Goal: Transaction & Acquisition: Obtain resource

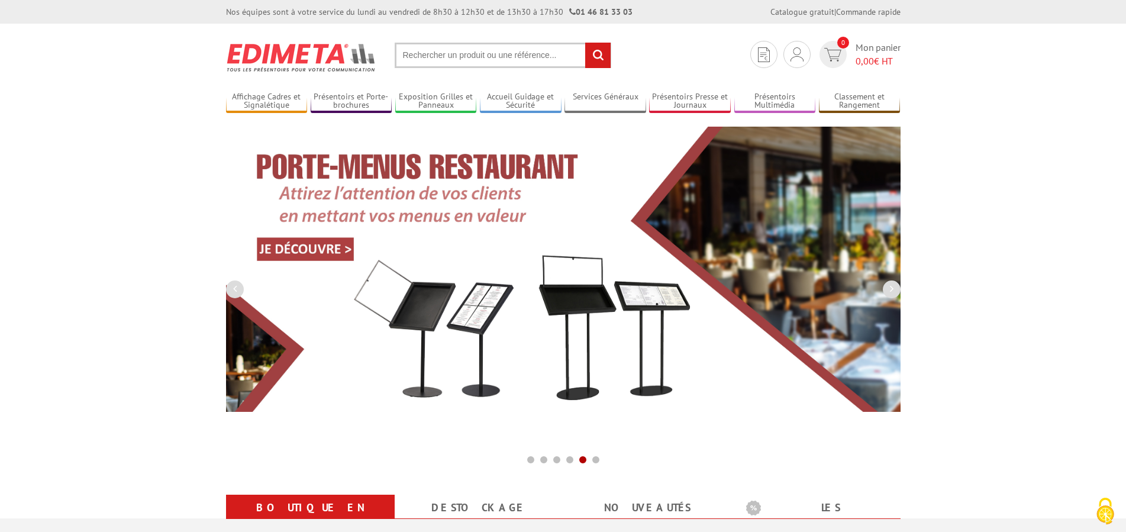
click at [403, 52] on input "text" at bounding box center [503, 55] width 217 height 25
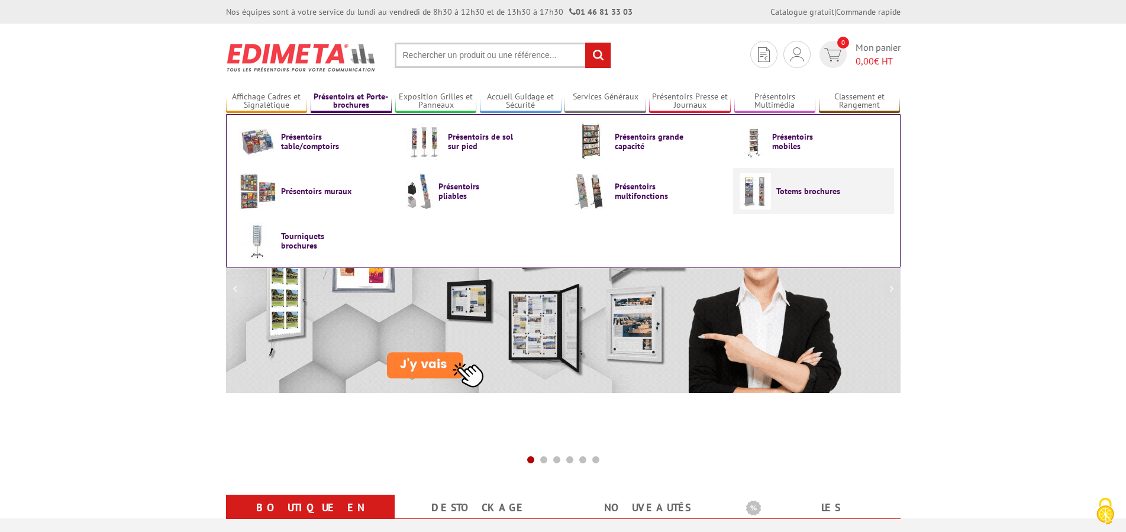
click at [760, 188] on img at bounding box center [755, 191] width 31 height 37
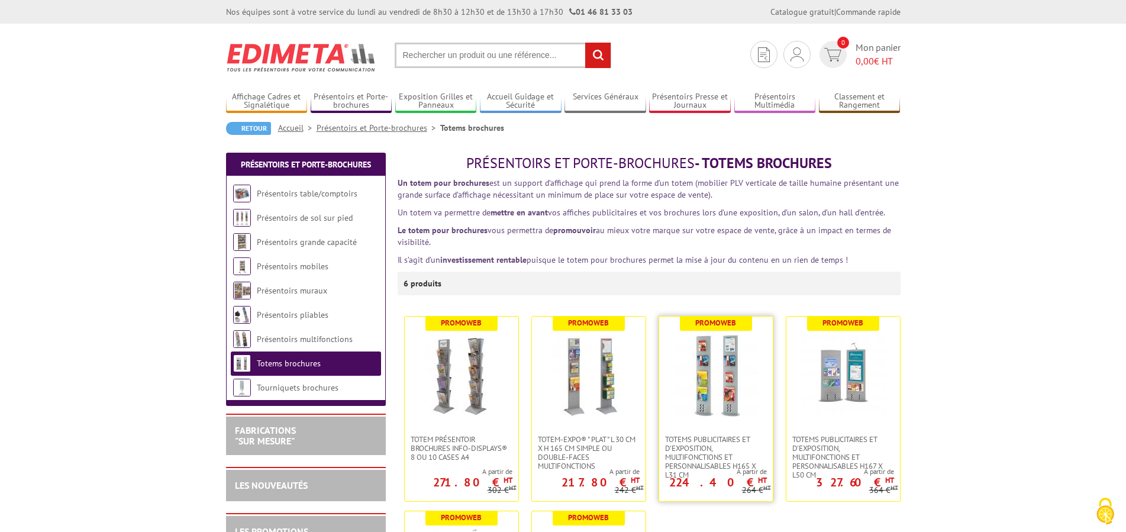
click at [708, 371] on img at bounding box center [716, 375] width 83 height 83
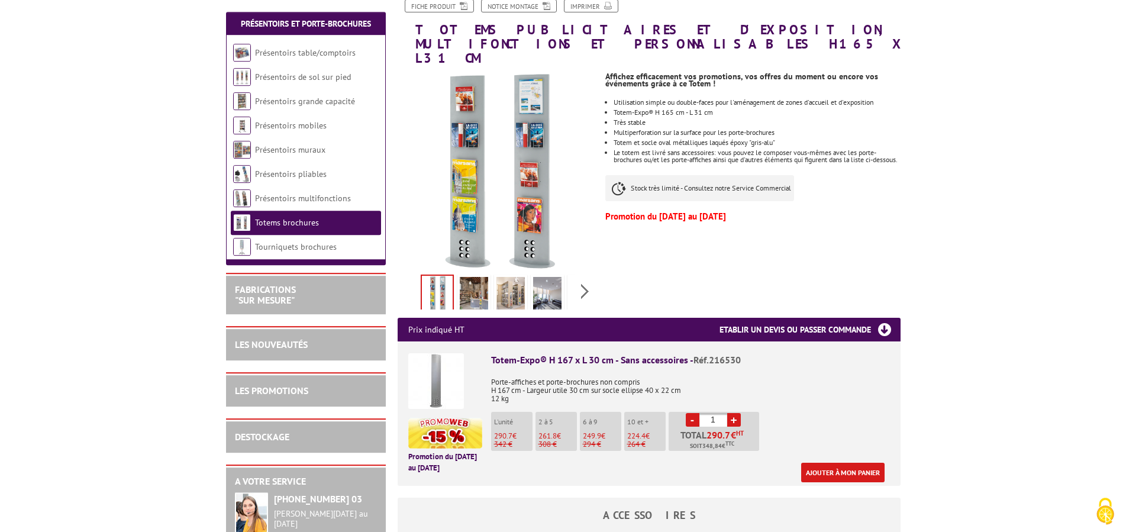
scroll to position [302, 0]
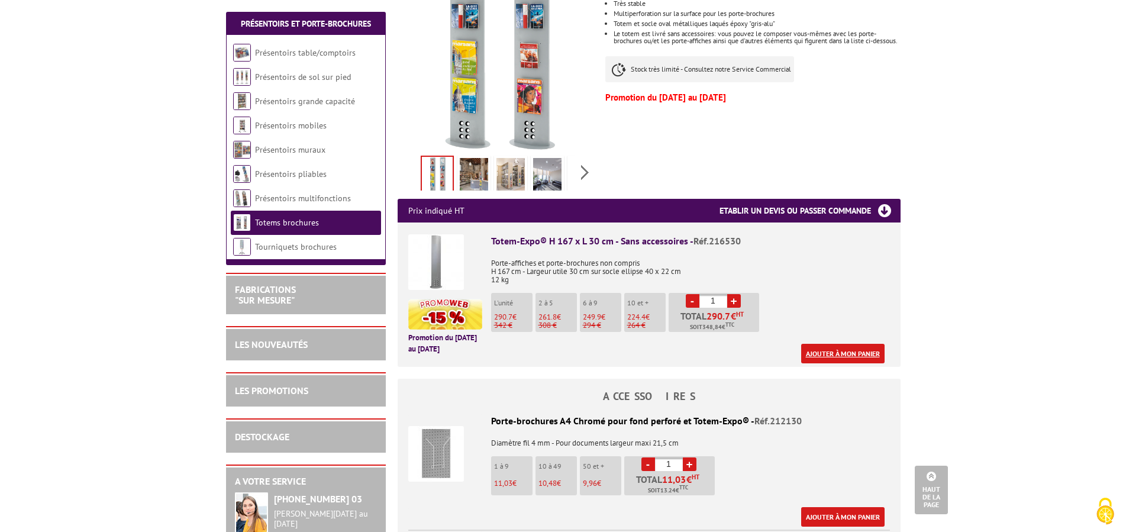
click at [829, 344] on link "Ajouter à mon panier" at bounding box center [842, 354] width 83 height 20
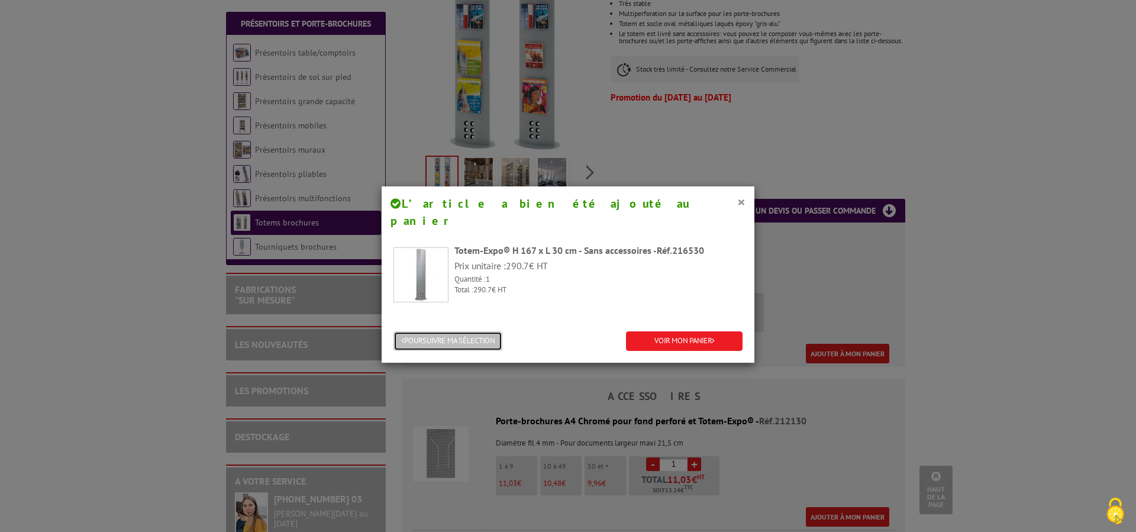
click at [451, 331] on button "POURSUIVRE MA SÉLECTION" at bounding box center [448, 341] width 109 height 20
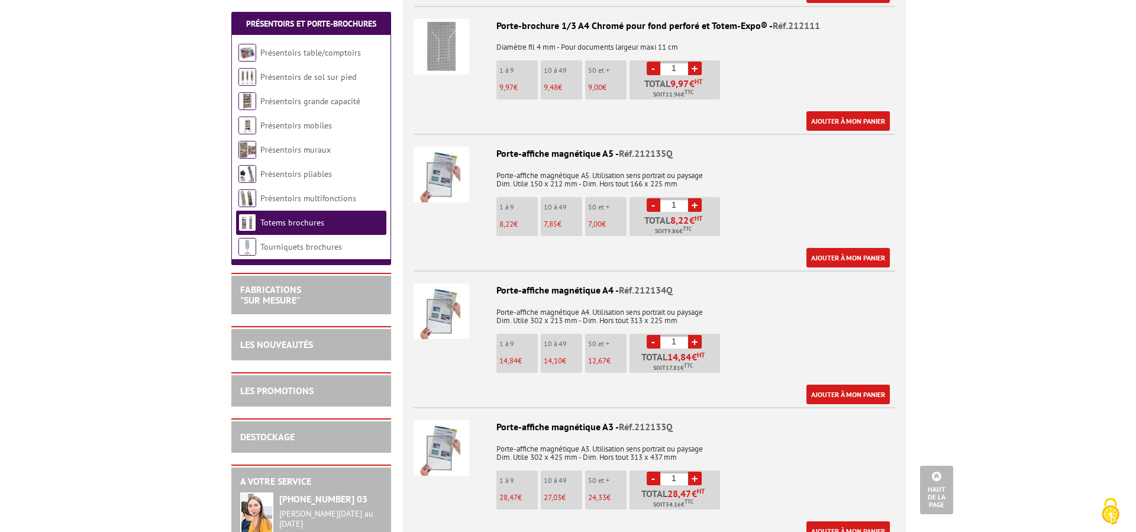
scroll to position [966, 0]
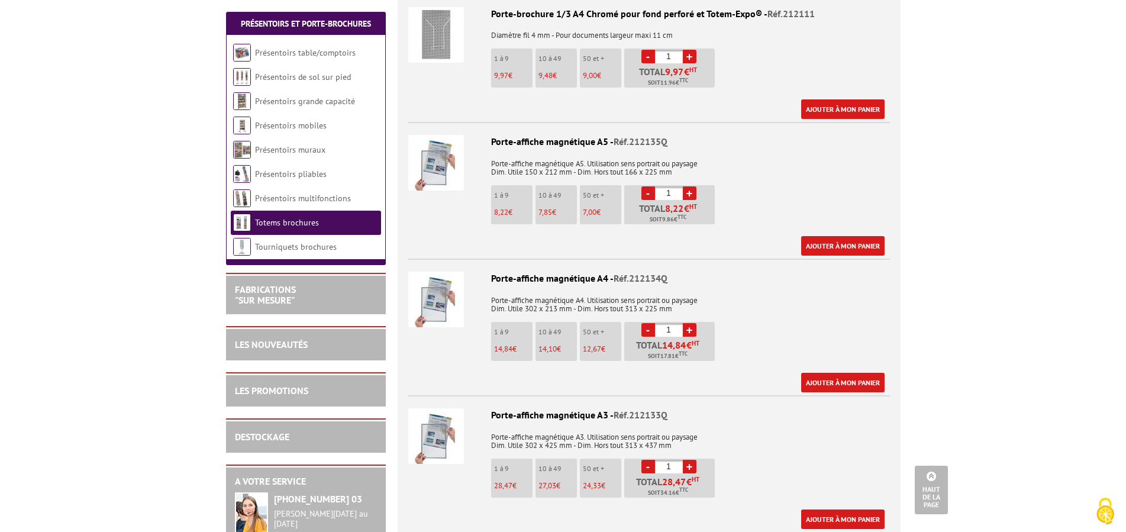
click at [691, 460] on link "+" at bounding box center [690, 467] width 14 height 14
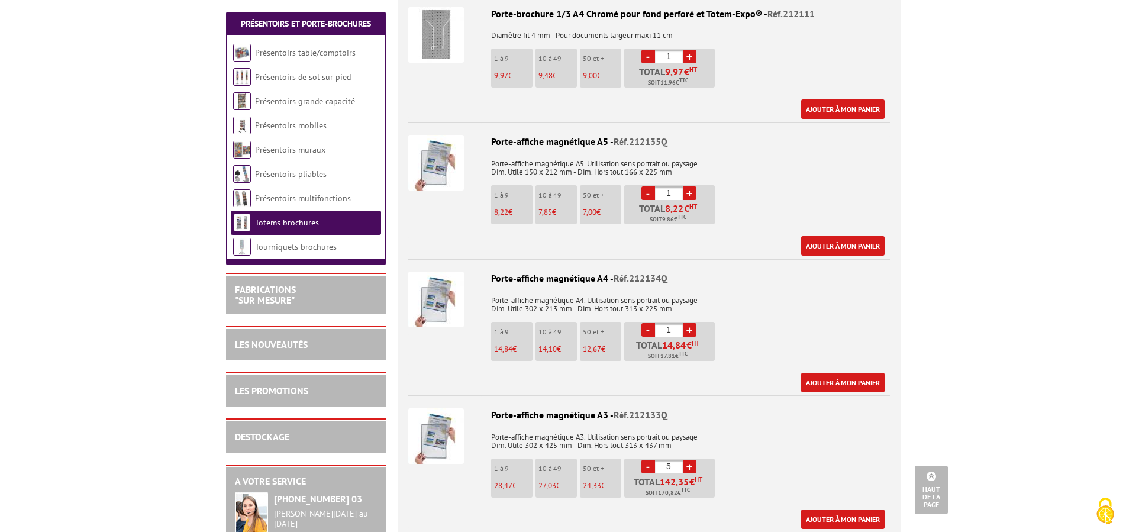
type input "6"
click at [826, 510] on link "Ajouter à mon panier" at bounding box center [842, 520] width 83 height 20
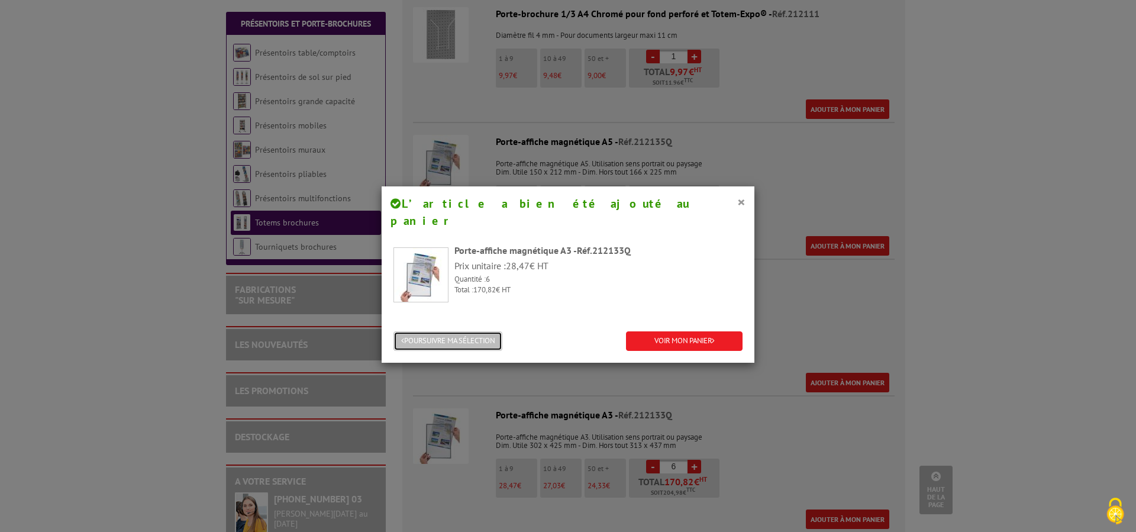
click at [472, 331] on button "POURSUIVRE MA SÉLECTION" at bounding box center [448, 341] width 109 height 20
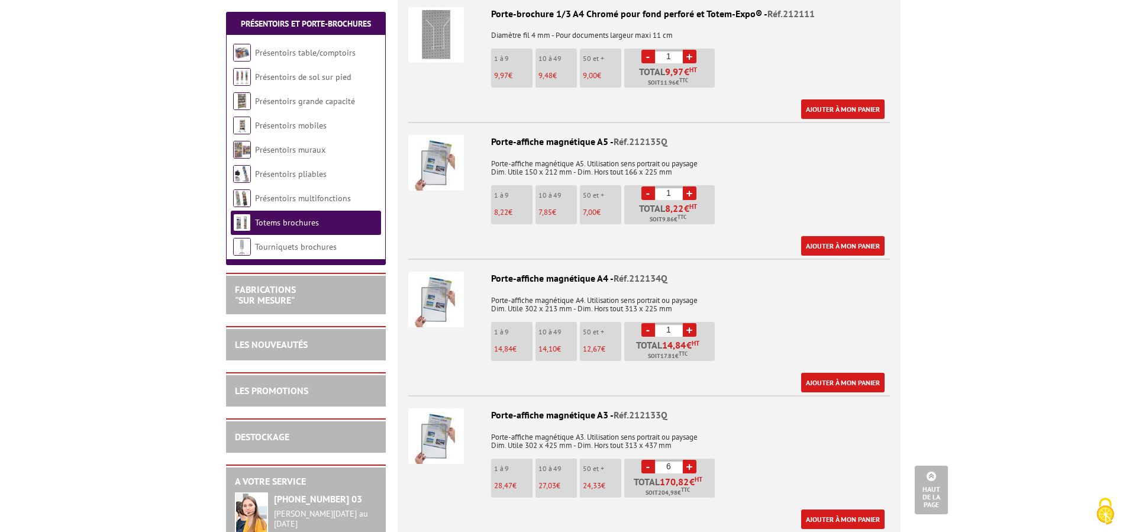
click at [689, 323] on link "+" at bounding box center [690, 330] width 14 height 14
type input "4"
click at [817, 373] on link "Ajouter à mon panier" at bounding box center [842, 383] width 83 height 20
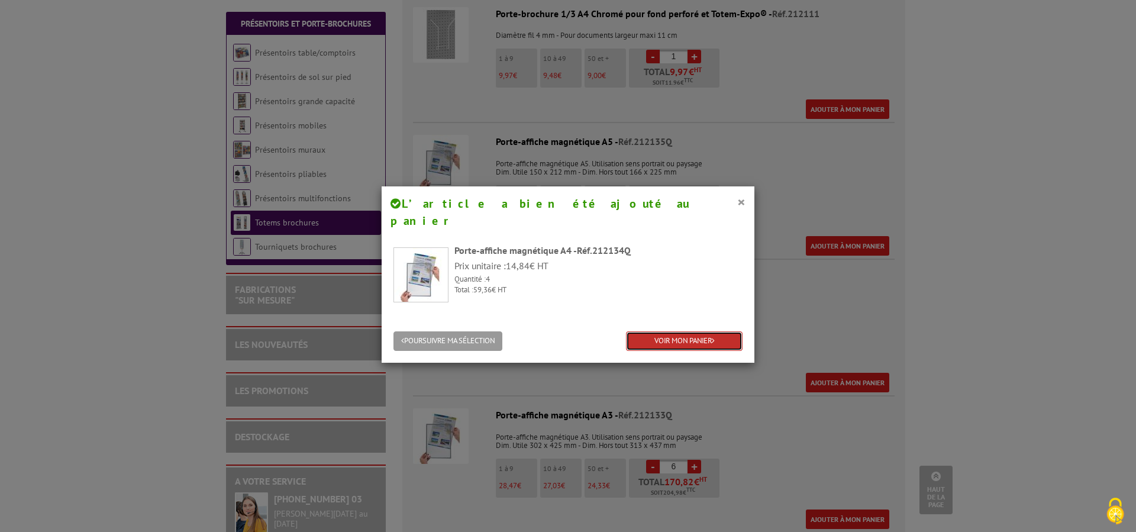
click at [646, 331] on link "VOIR MON PANIER" at bounding box center [684, 341] width 117 height 20
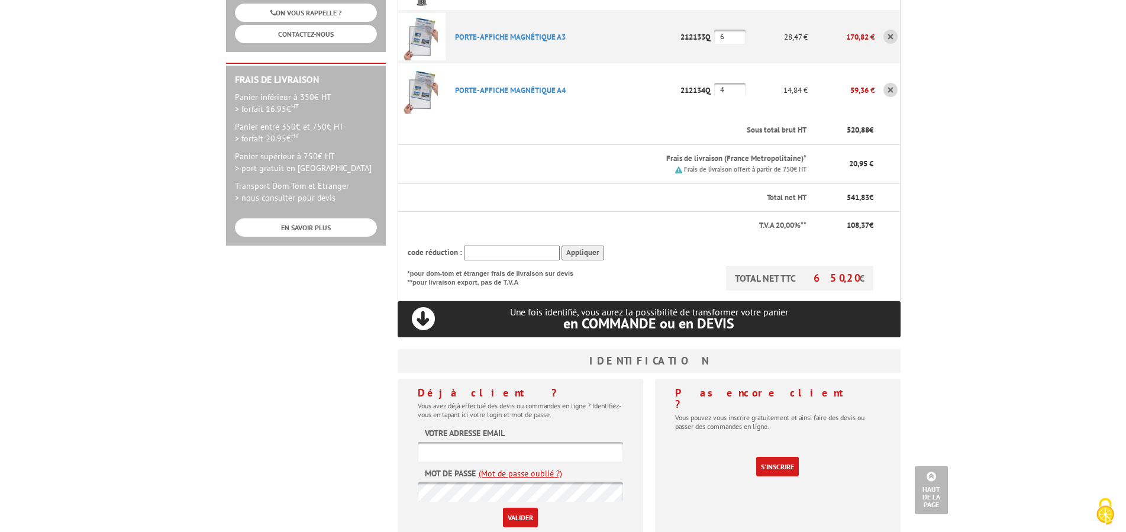
scroll to position [362, 0]
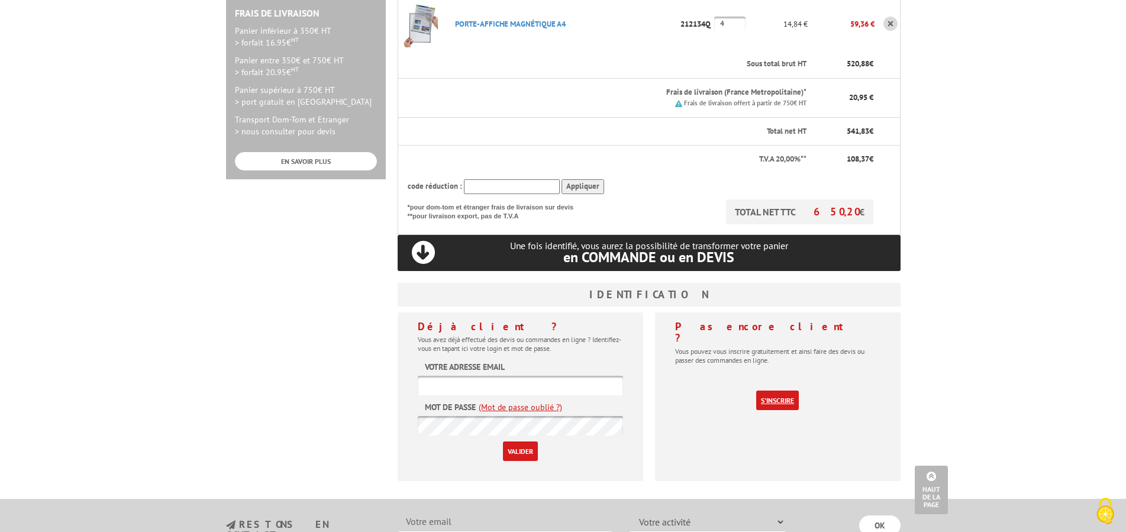
click at [776, 391] on link "S'inscrire" at bounding box center [777, 401] width 43 height 20
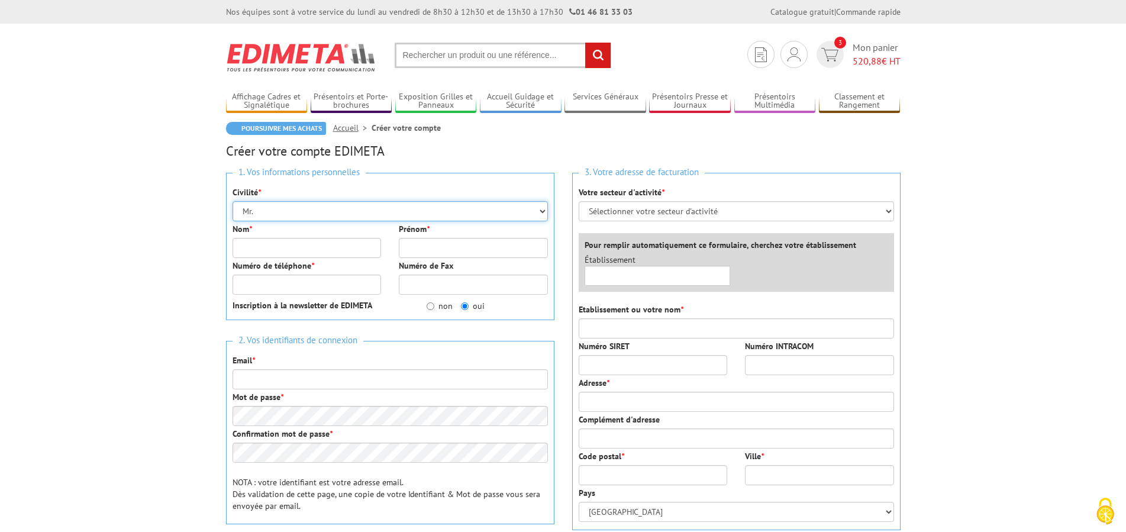
click at [233, 201] on select "Mr. Mme. Mlle." at bounding box center [390, 211] width 315 height 20
select select "Mme."
click option "Mme." at bounding box center [0, 0] width 0 height 0
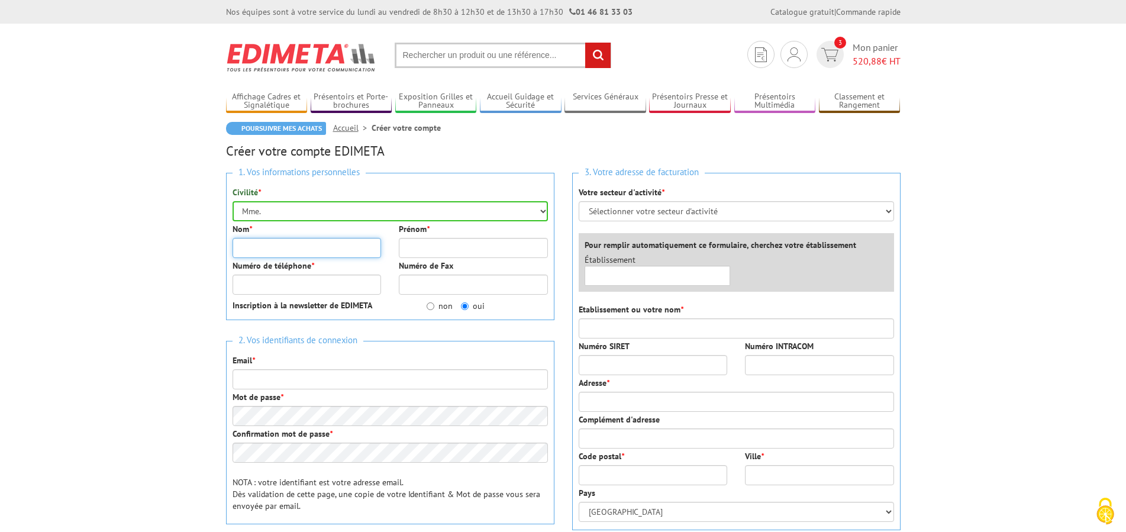
click at [324, 245] on input "Nom *" at bounding box center [307, 248] width 149 height 20
type input "Jarrousse"
type input "[PERSON_NAME]"
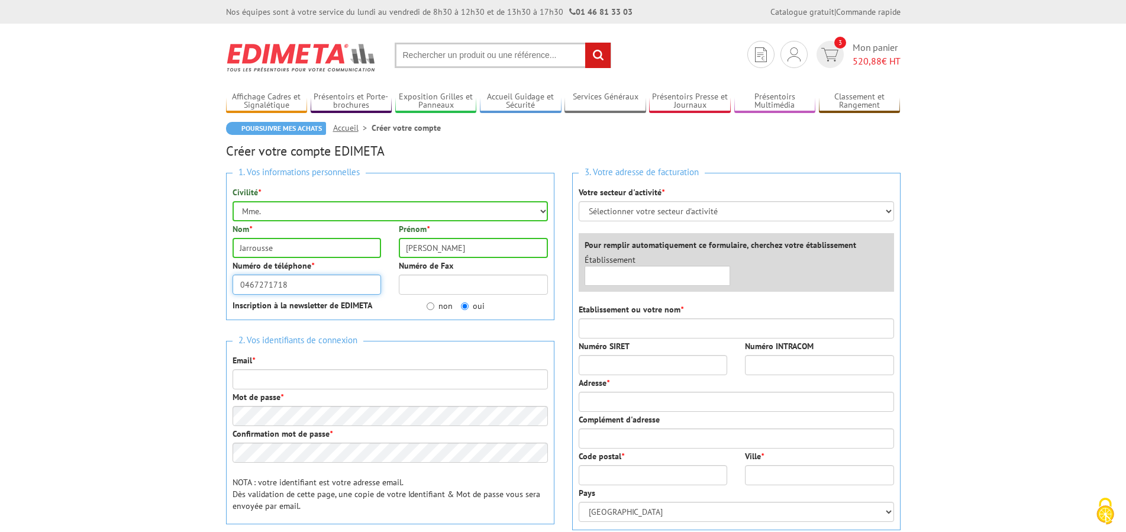
type input "0467271718"
click at [430, 305] on input "non" at bounding box center [431, 306] width 8 height 8
radio input "true"
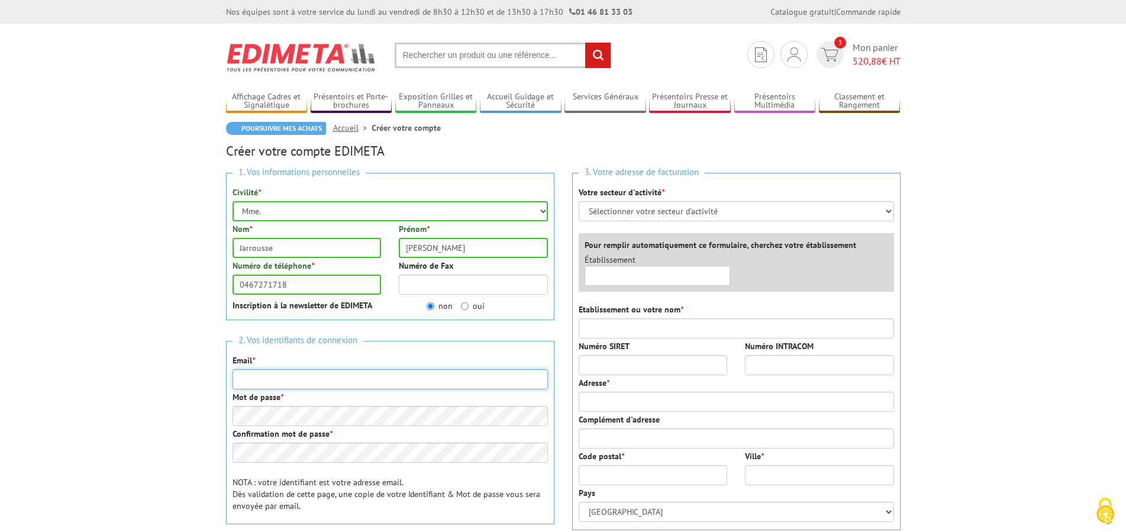
click at [311, 375] on input "Email *" at bounding box center [390, 379] width 315 height 20
type input "[PERSON_NAME][EMAIL_ADDRESS][DOMAIN_NAME]"
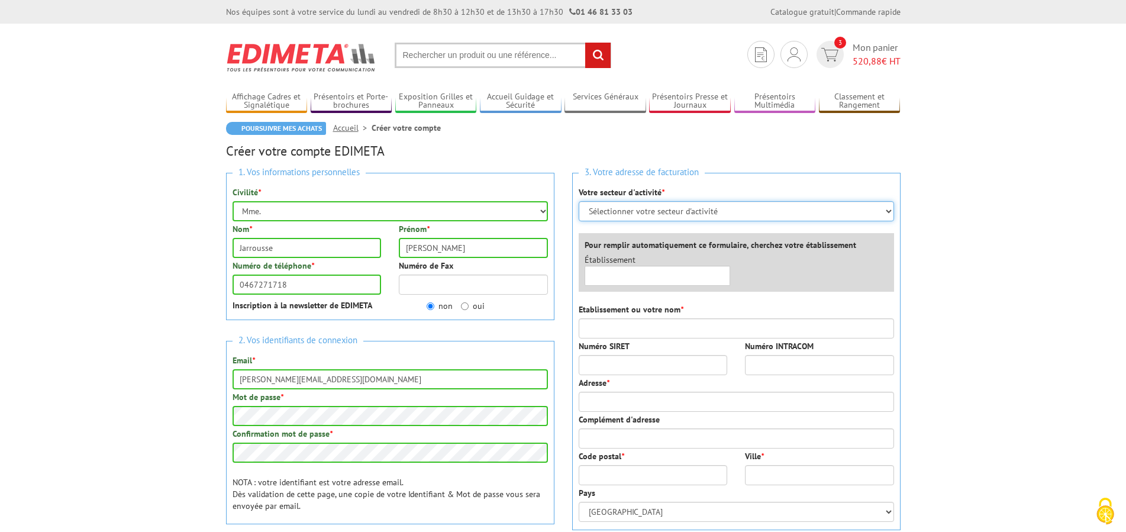
click at [579, 201] on select "Sélectionner votre secteur d'activité Administrations et collectivités Magasins…" at bounding box center [736, 211] width 315 height 20
select select "876"
click option "Administrations et collectivités" at bounding box center [0, 0] width 0 height 0
click at [635, 273] on input "text" at bounding box center [658, 276] width 146 height 20
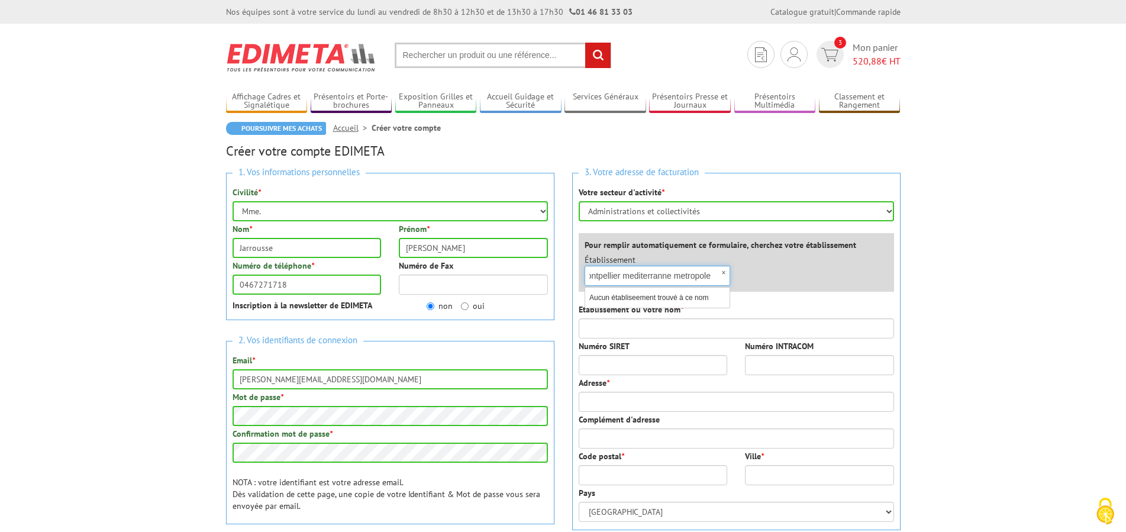
scroll to position [0, 9]
click at [670, 276] on input "Montpellier mediterranne metropole" at bounding box center [658, 276] width 146 height 20
click at [653, 277] on input "Montpellier mediterrannee metropole" at bounding box center [658, 276] width 146 height 20
click at [653, 276] on input "Montpellier mediterrannee metropole" at bounding box center [658, 276] width 146 height 20
type input "Montpellier metropole"
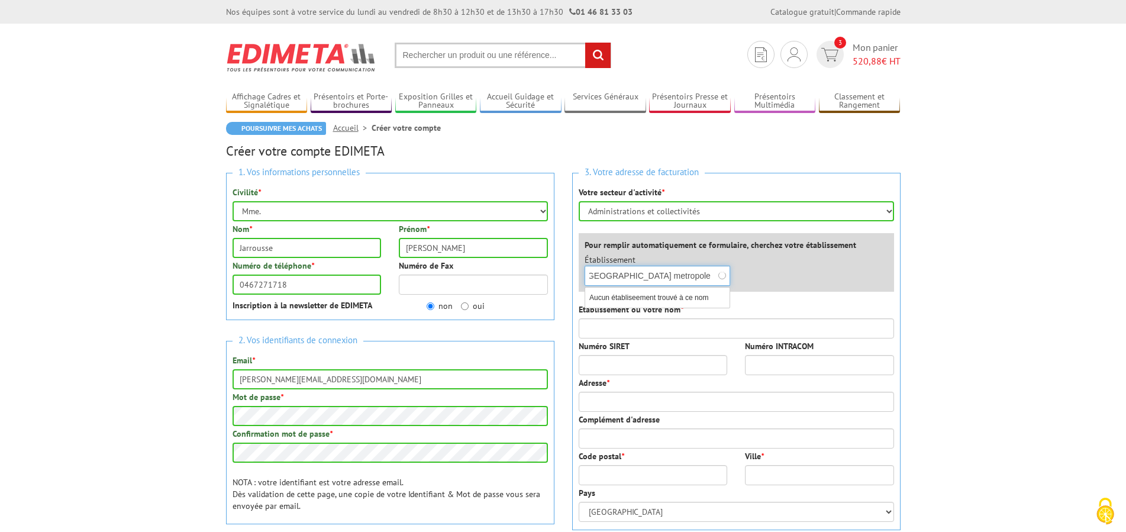
scroll to position [0, 0]
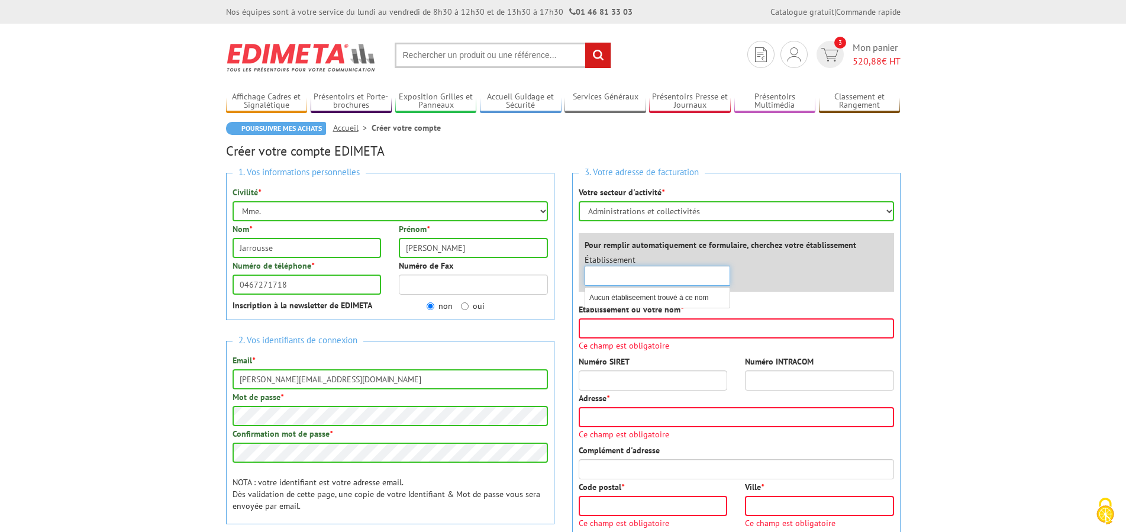
click at [724, 272] on div "×" at bounding box center [658, 276] width 146 height 20
click at [624, 324] on input "Etablissement ou votre nom *" at bounding box center [736, 328] width 315 height 20
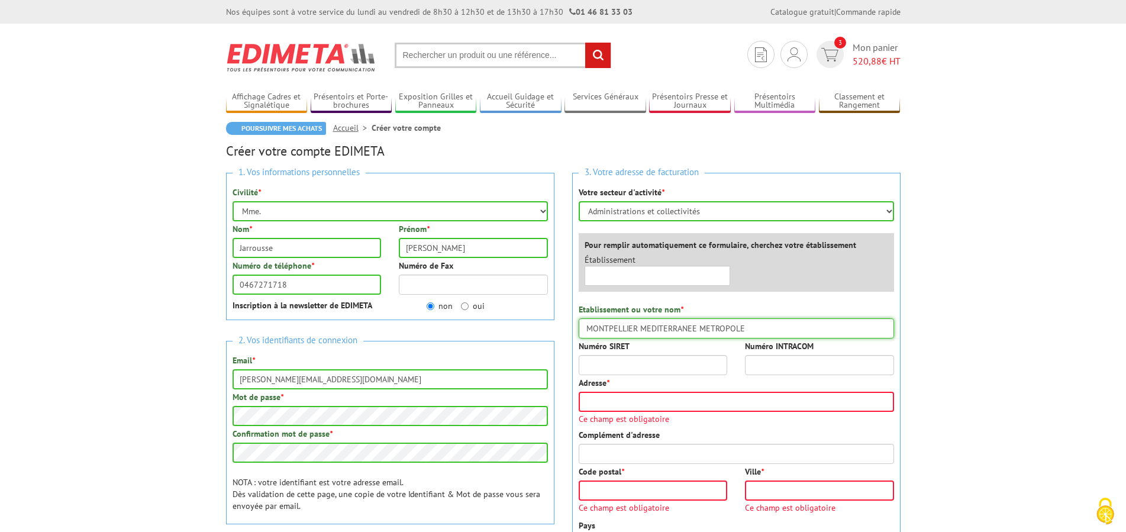
type input "MONTPELLIER MEDITERRANEE METROPOLE"
click at [604, 360] on input "Numéro SIRET" at bounding box center [653, 365] width 149 height 20
type input "24340001700022"
click at [598, 397] on input "Adresse *" at bounding box center [736, 402] width 315 height 20
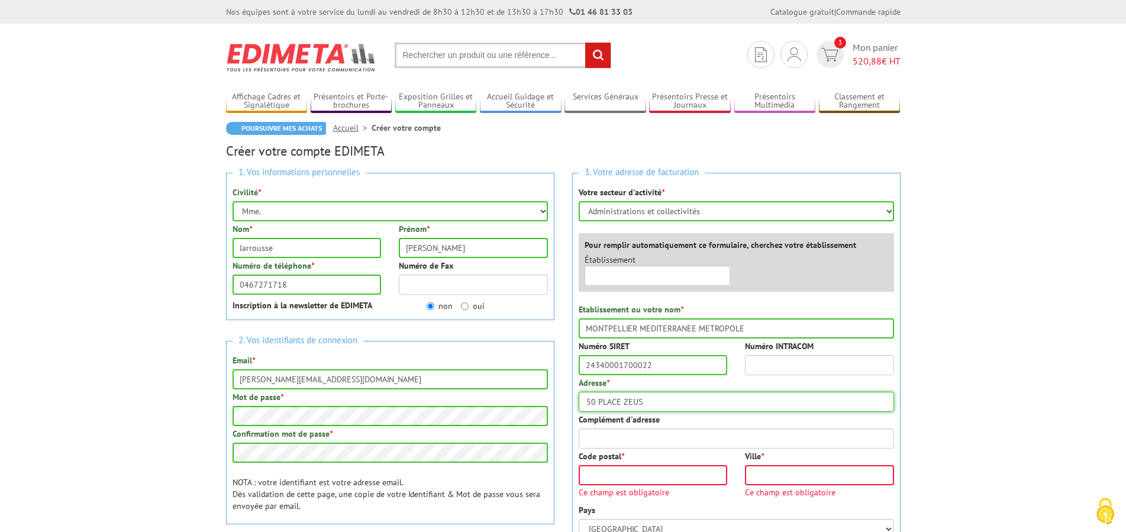
type input "50 PLACE ZEUS"
type input "34961"
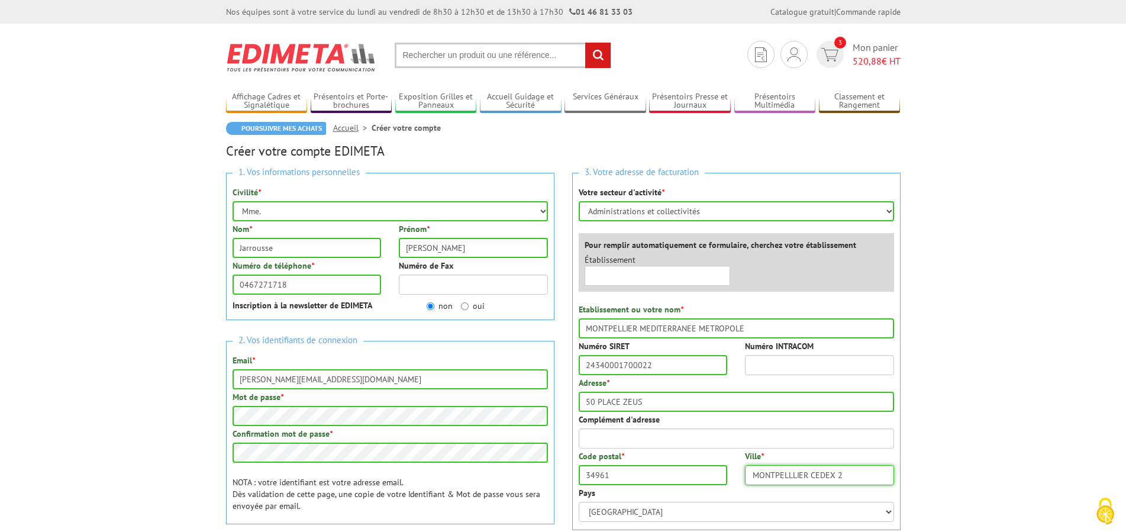
type input "MONTPELLLIER CEDEX 2"
click at [611, 436] on input "Complément d'adresse" at bounding box center [736, 438] width 315 height 20
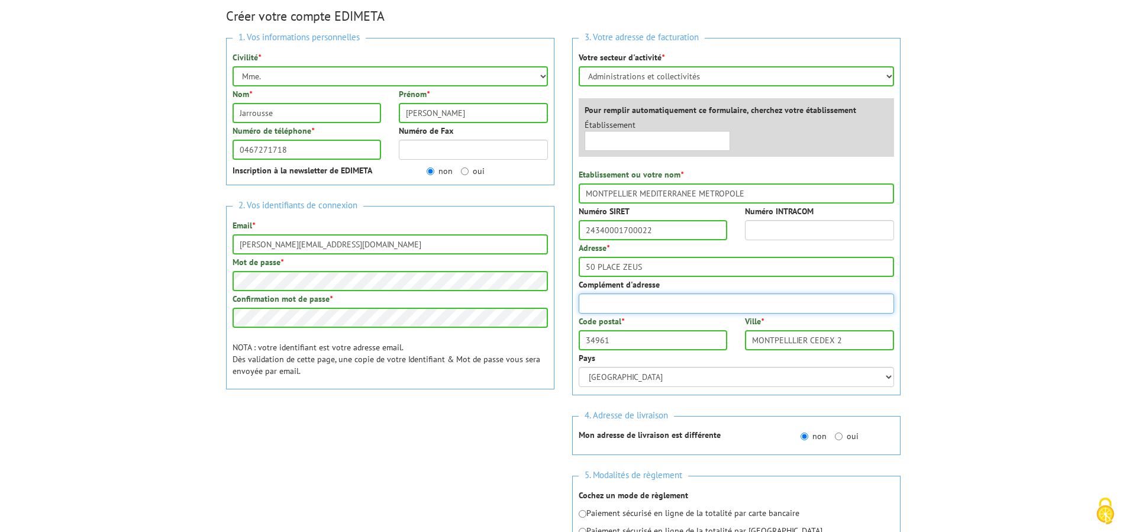
scroll to position [181, 0]
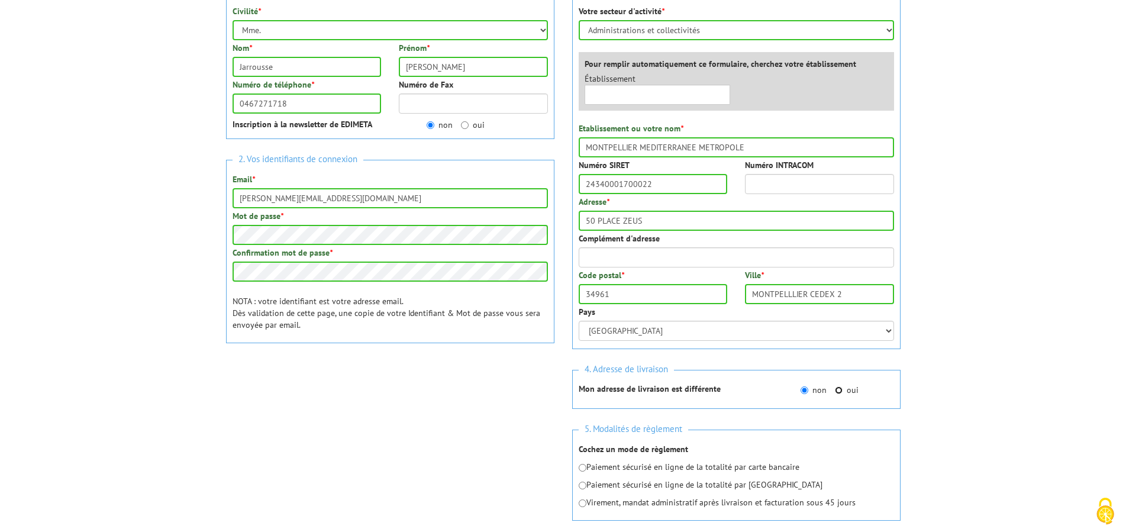
click at [839, 390] on input "oui" at bounding box center [839, 390] width 8 height 8
radio input "true"
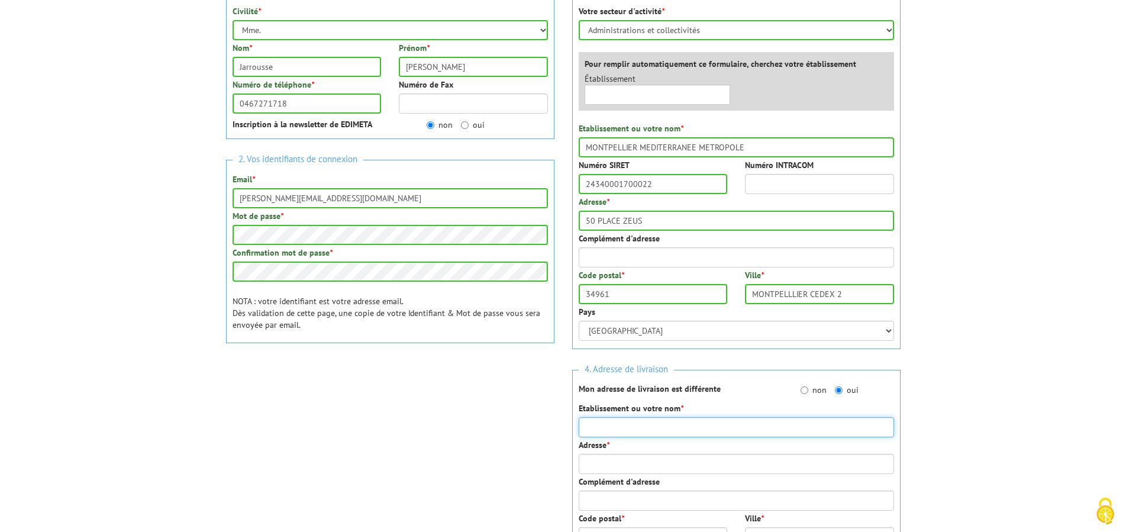
click at [591, 426] on input "Etablissement ou votre nom *" at bounding box center [736, 427] width 315 height 20
type input "MEDIATHEQUE VICTOR HUGO"
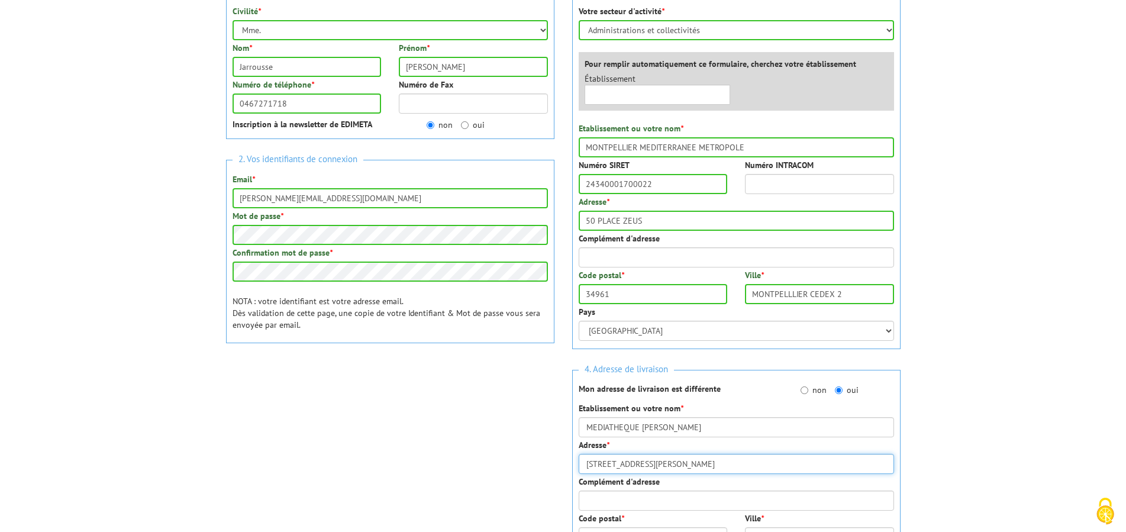
type input "207 RUE GUILLAUME JANVIER"
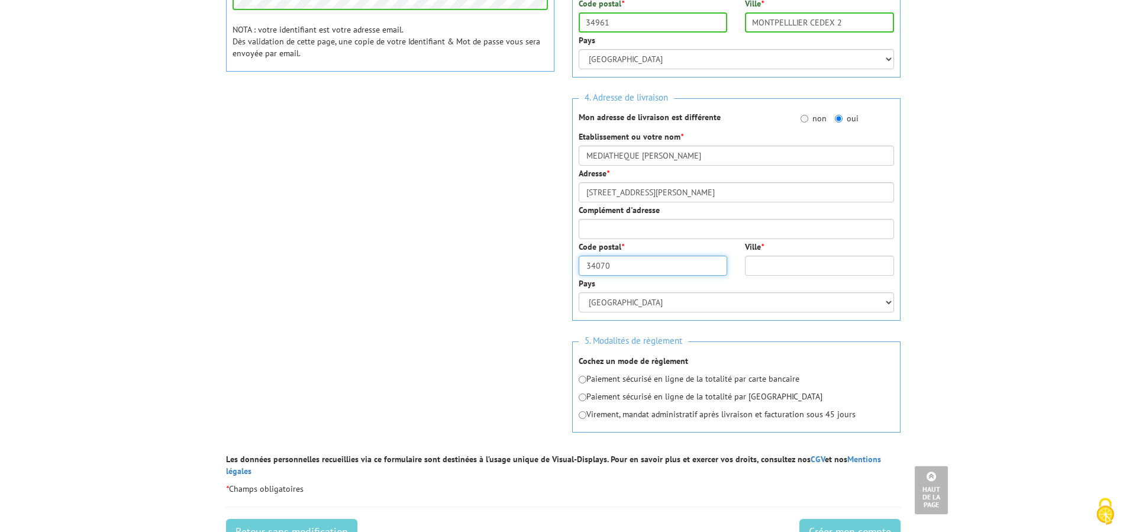
type input "34070"
type input "MONTPELLIER"
click at [585, 417] on input "radio" at bounding box center [583, 415] width 8 height 8
radio input "true"
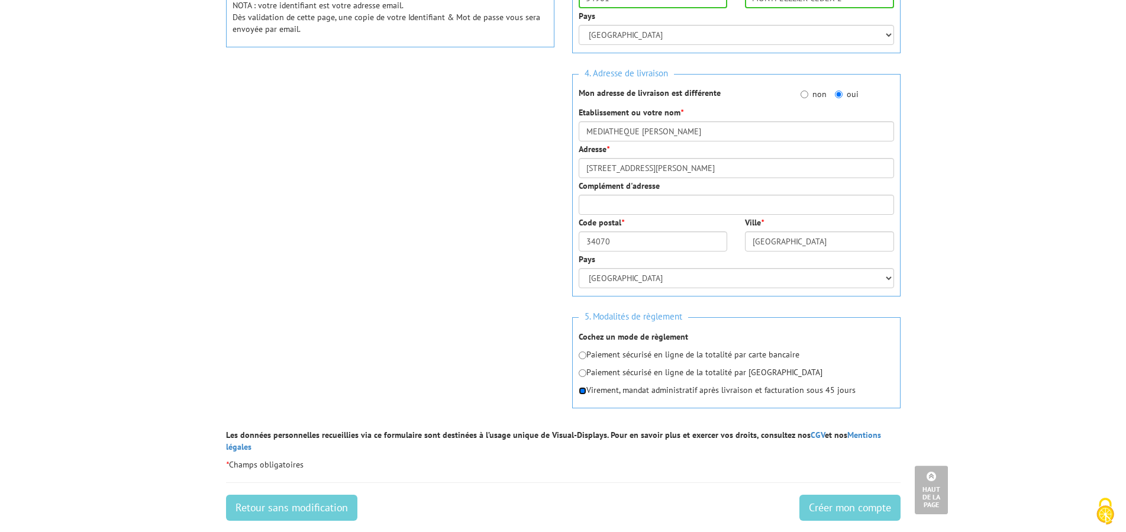
scroll to position [513, 0]
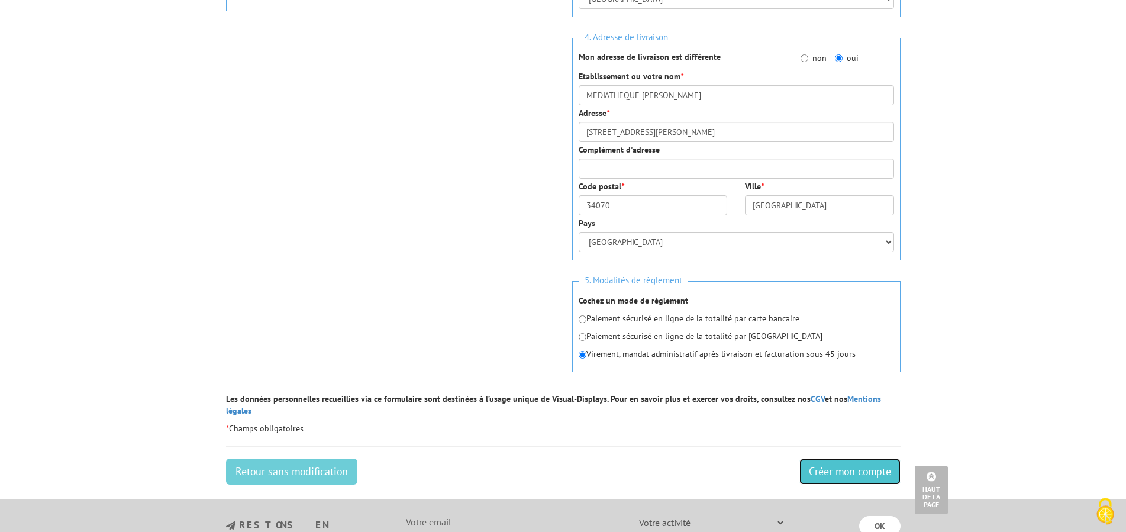
click at [831, 464] on input "Créer mon compte" at bounding box center [850, 472] width 101 height 26
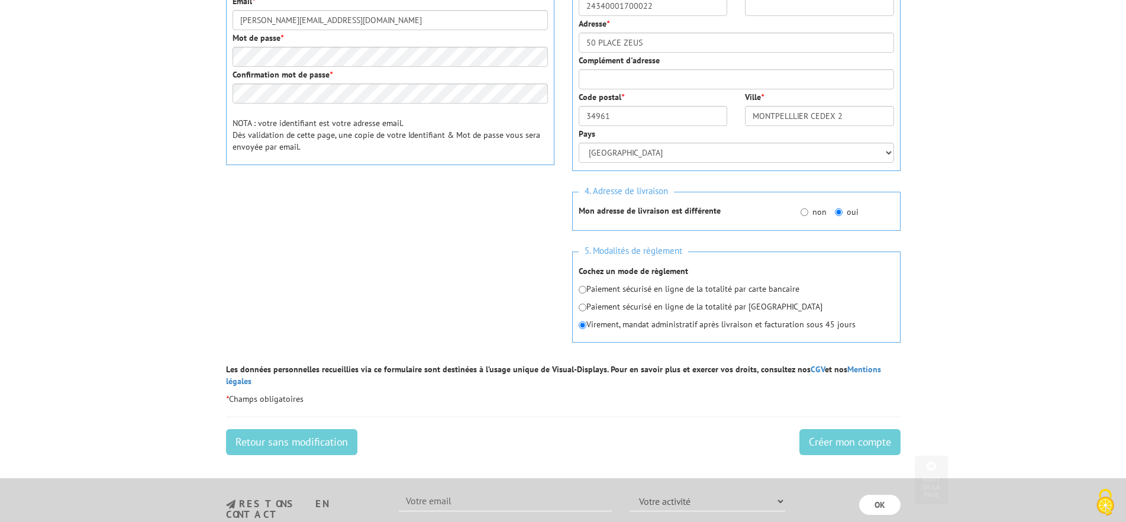
scroll to position [423, 0]
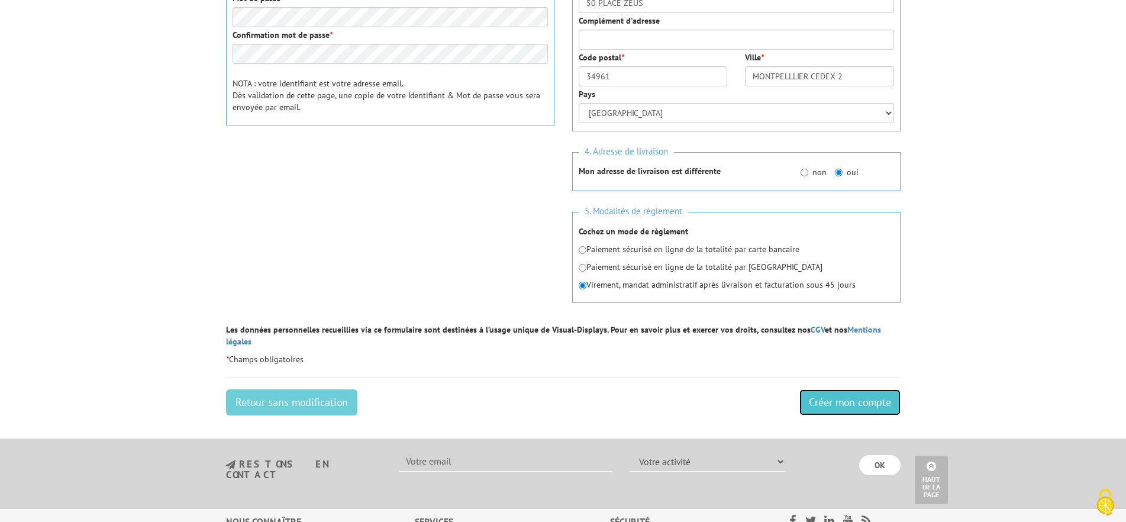
click at [834, 392] on input "Créer mon compte" at bounding box center [850, 402] width 101 height 26
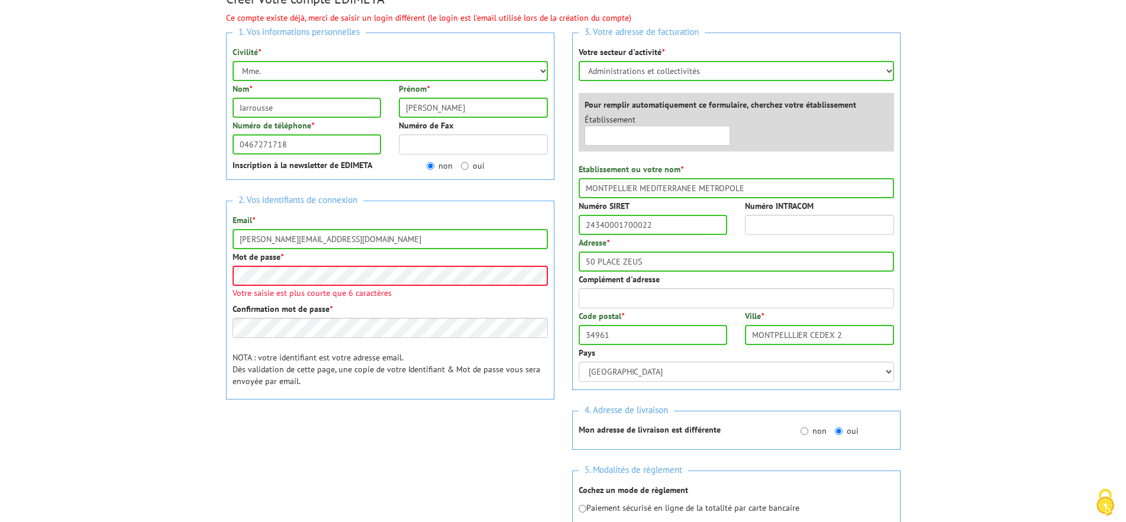
scroll to position [0, 0]
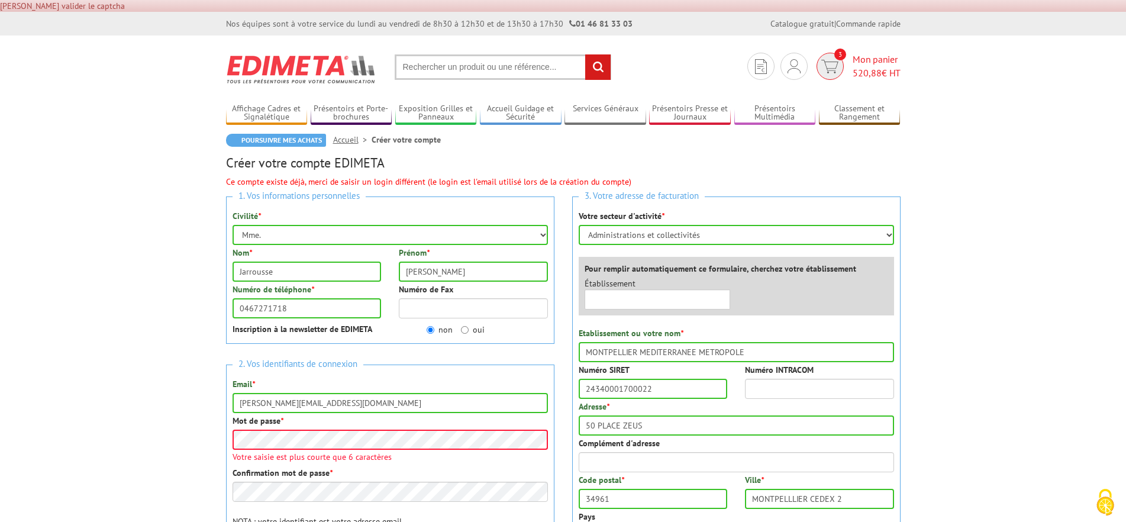
click at [862, 64] on span "Mon panier 520,88 € HT" at bounding box center [877, 66] width 48 height 27
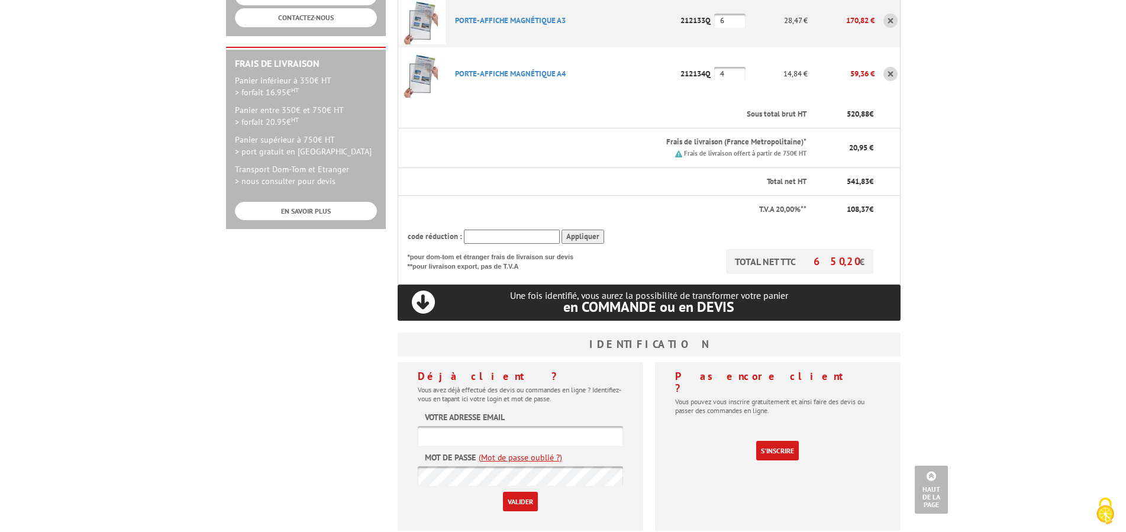
scroll to position [423, 0]
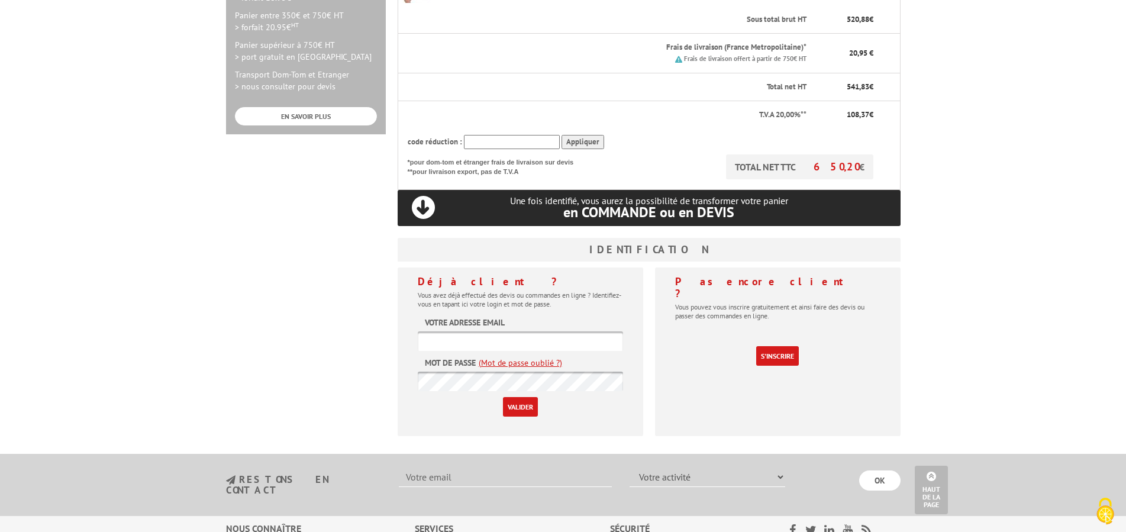
drag, startPoint x: 466, startPoint y: 298, endPoint x: 458, endPoint y: 298, distance: 7.7
click at [464, 331] on input "text" at bounding box center [520, 341] width 205 height 20
type input "A"
type input "[PERSON_NAME][EMAIL_ADDRESS][DOMAIN_NAME]"
click at [495, 357] on link "(Mot de passe oublié ?)" at bounding box center [520, 363] width 83 height 12
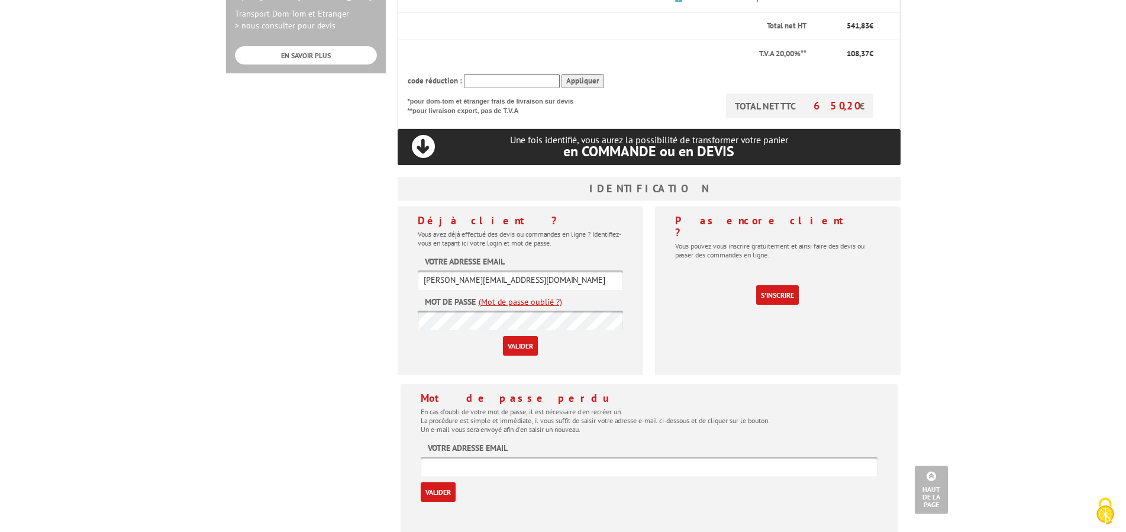
scroll to position [543, 0]
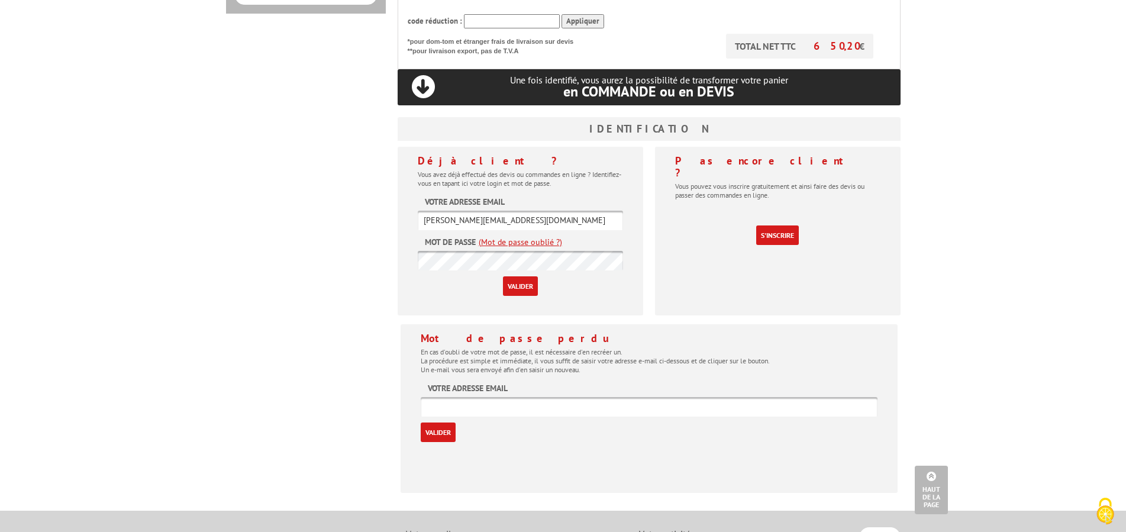
click at [431, 397] on input "text" at bounding box center [649, 407] width 457 height 20
type input "[PERSON_NAME][EMAIL_ADDRESS][DOMAIN_NAME]"
click at [435, 423] on input "Valider" at bounding box center [438, 433] width 35 height 20
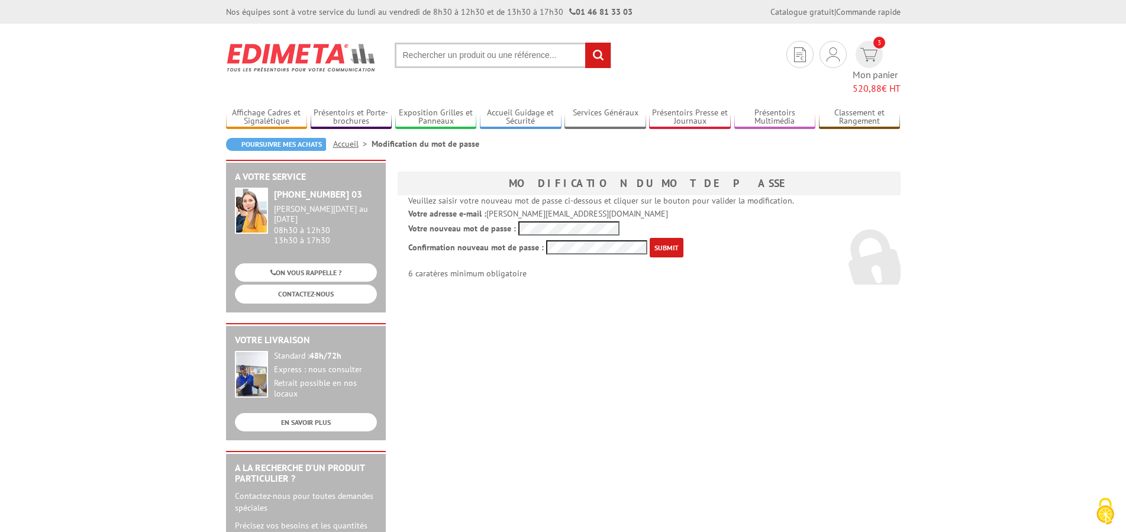
click at [659, 238] on input "submit" at bounding box center [667, 248] width 34 height 20
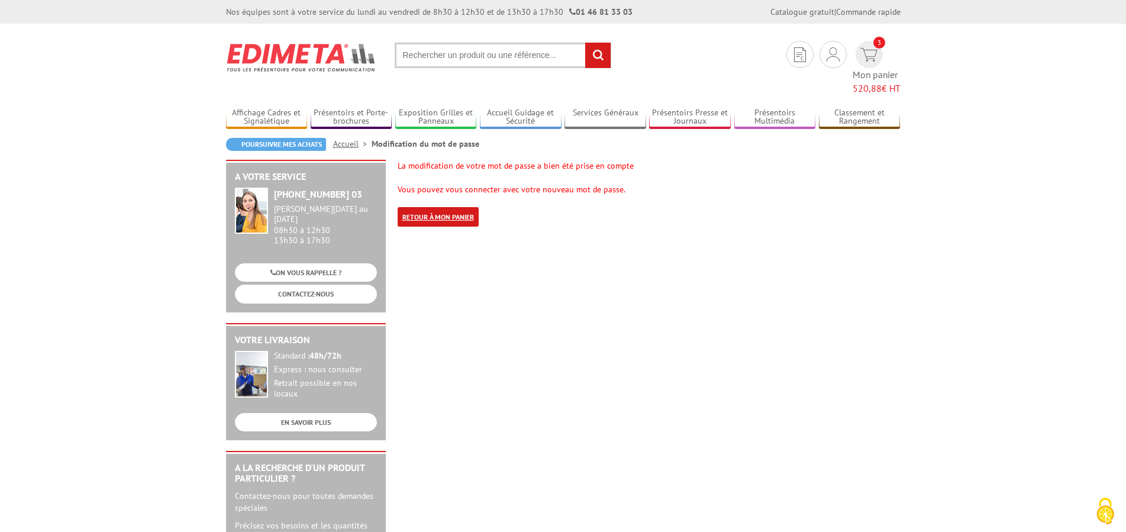
click at [430, 207] on link "Retour à mon panier" at bounding box center [438, 217] width 81 height 20
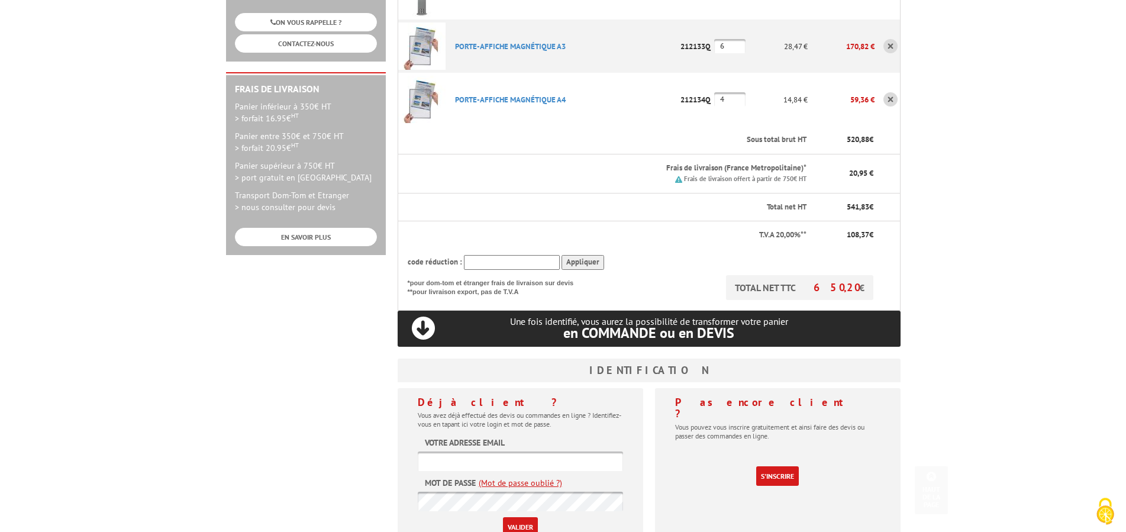
scroll to position [302, 0]
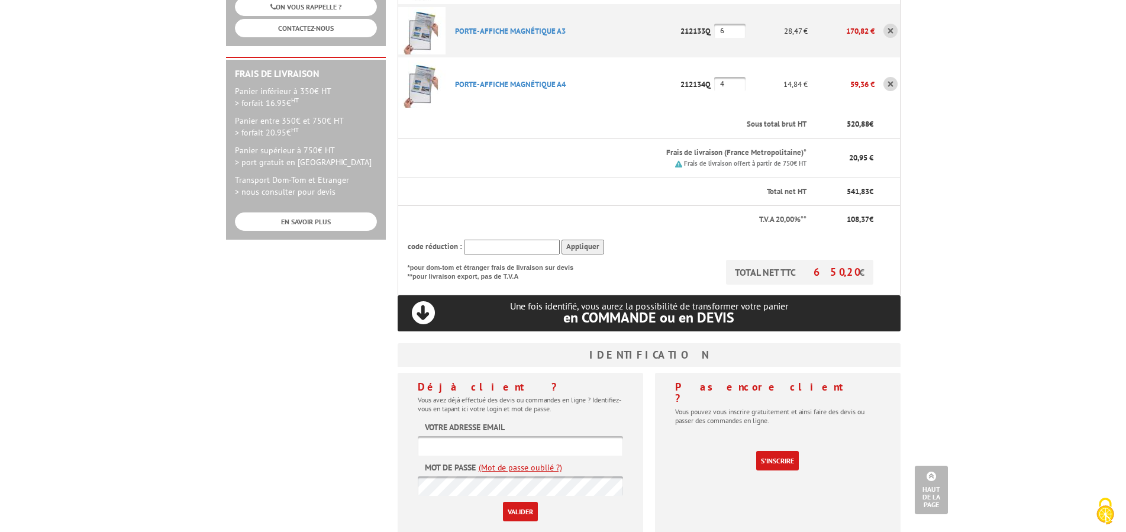
click at [448, 436] on input "text" at bounding box center [520, 446] width 205 height 20
type input "[PERSON_NAME][EMAIL_ADDRESS][DOMAIN_NAME]"
click at [520, 502] on input "Valider" at bounding box center [520, 512] width 35 height 20
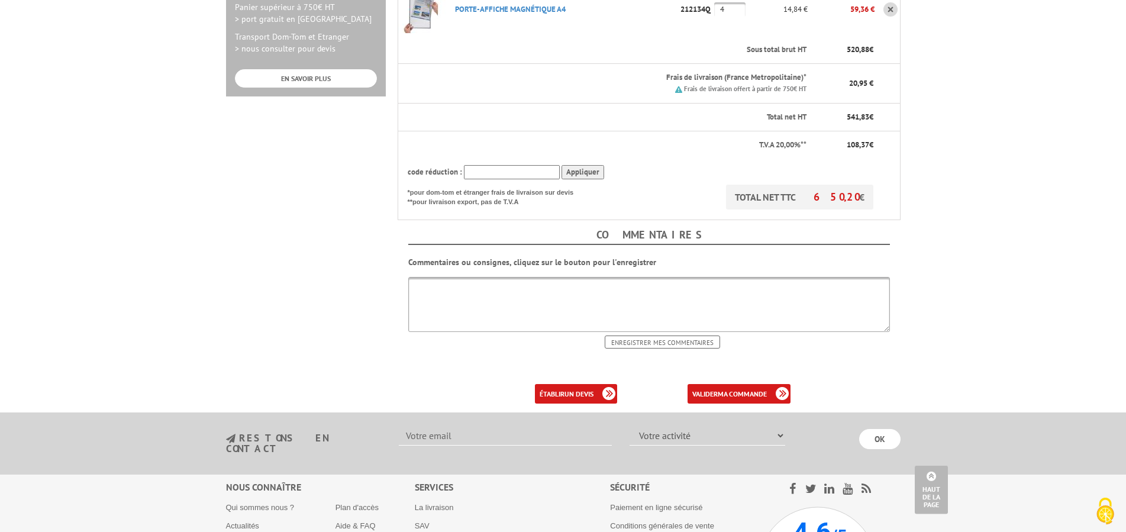
scroll to position [483, 0]
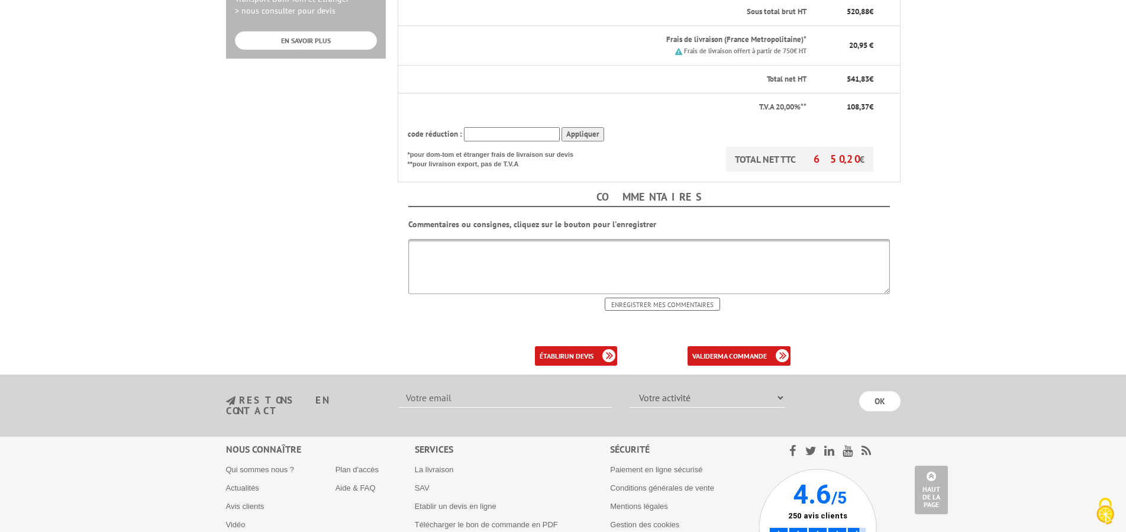
click at [418, 239] on textarea at bounding box center [649, 266] width 482 height 55
click at [655, 239] on textarea "Livraison du mardi au samedi. Pas de livraison le lundi, jour de fermture de la…" at bounding box center [649, 266] width 482 height 55
click at [518, 239] on textarea "Livraison du mardi au samedi. Pas de livraison le lundi, jour de fermeture de l…" at bounding box center [649, 266] width 482 height 55
type textarea "Livraison du [DATE] au [DATE] à partir de 9h. Pas de livraison le [DATE], jour …"
click at [644, 298] on input "Enregistrer mes commentaires" at bounding box center [662, 304] width 115 height 13
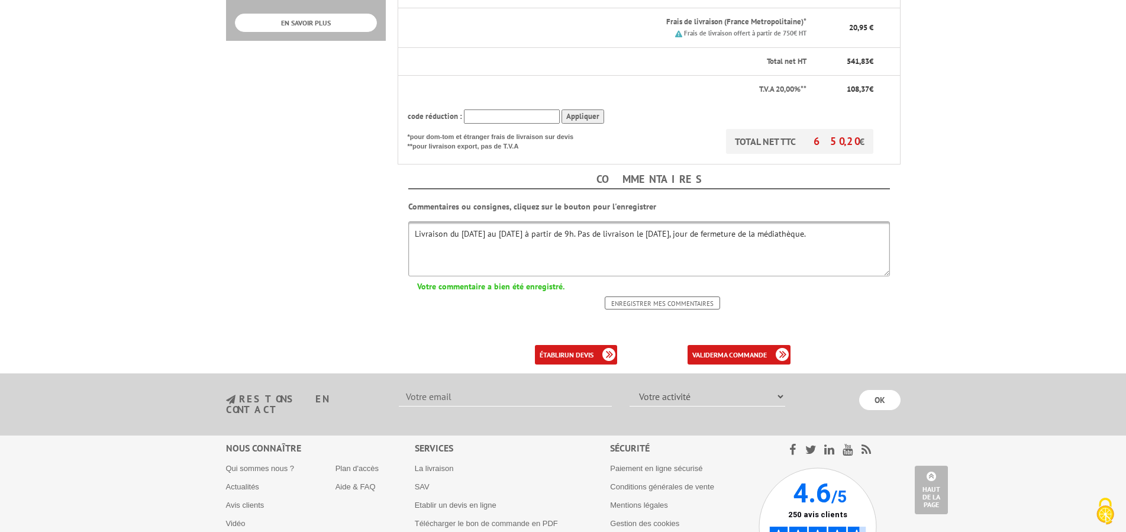
scroll to position [543, 0]
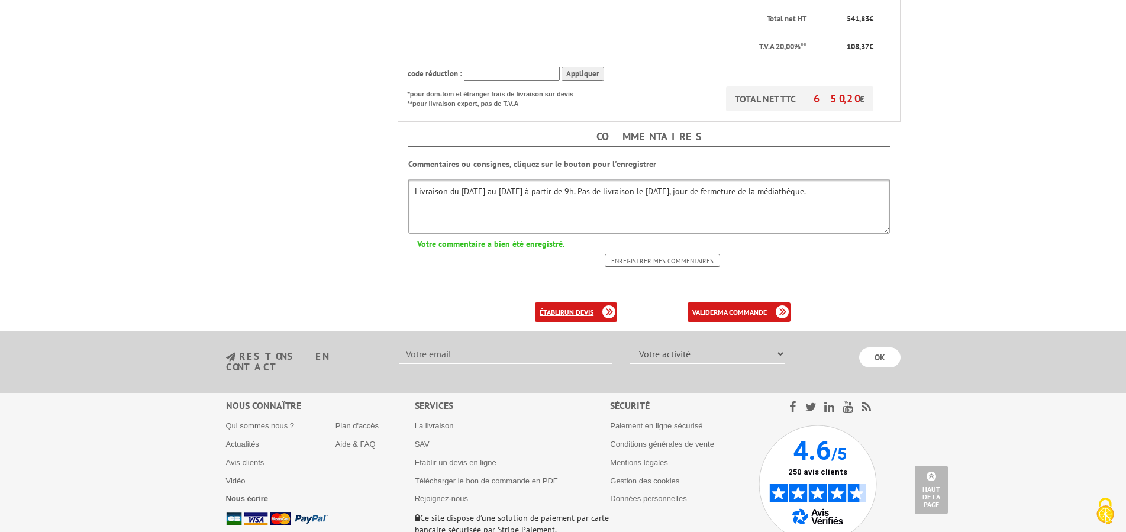
click at [575, 308] on b "un devis" at bounding box center [579, 312] width 29 height 9
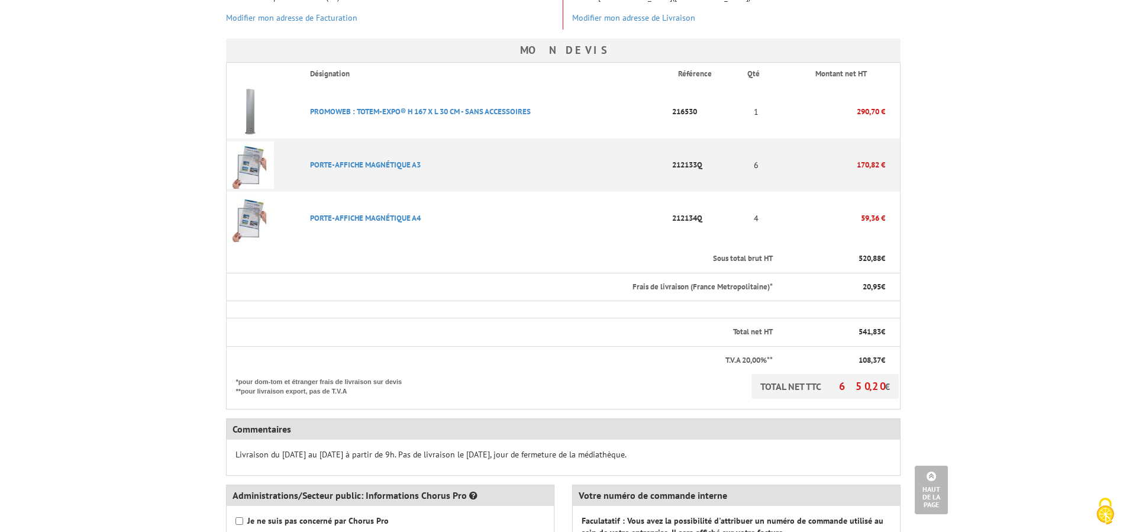
scroll to position [483, 0]
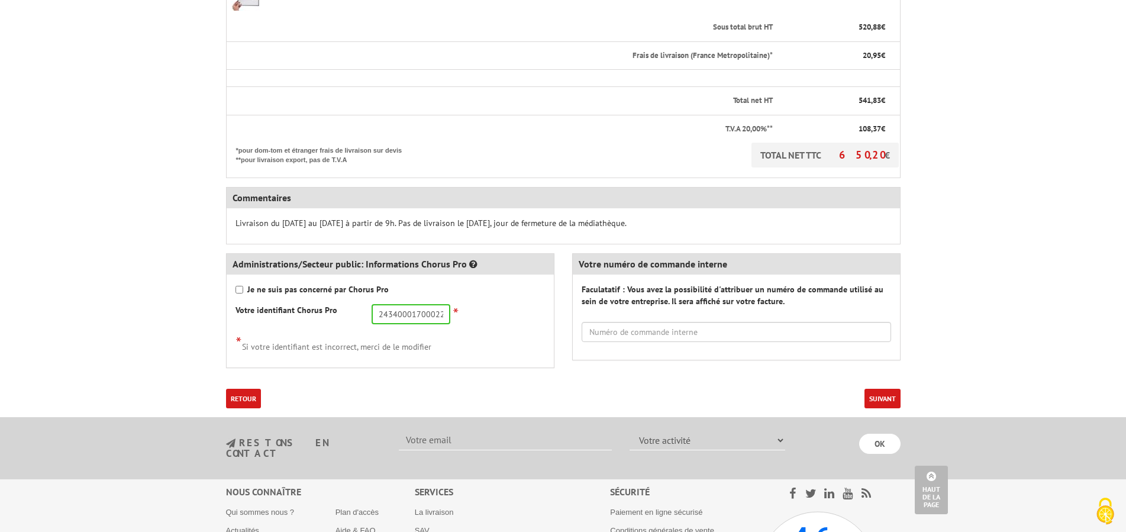
click at [888, 398] on button "Suivant" at bounding box center [883, 399] width 36 height 20
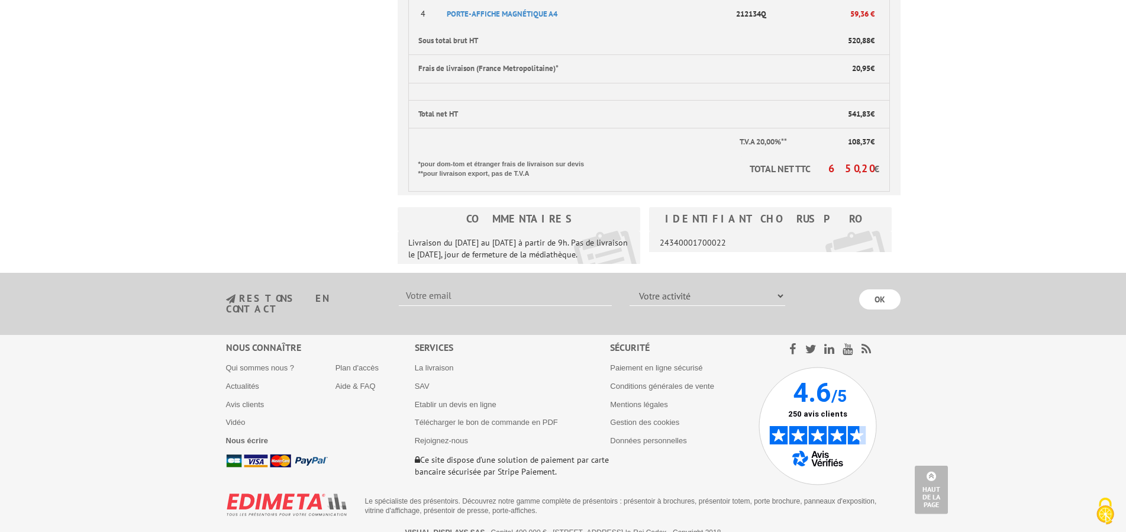
scroll to position [641, 0]
